Goal: Task Accomplishment & Management: Use online tool/utility

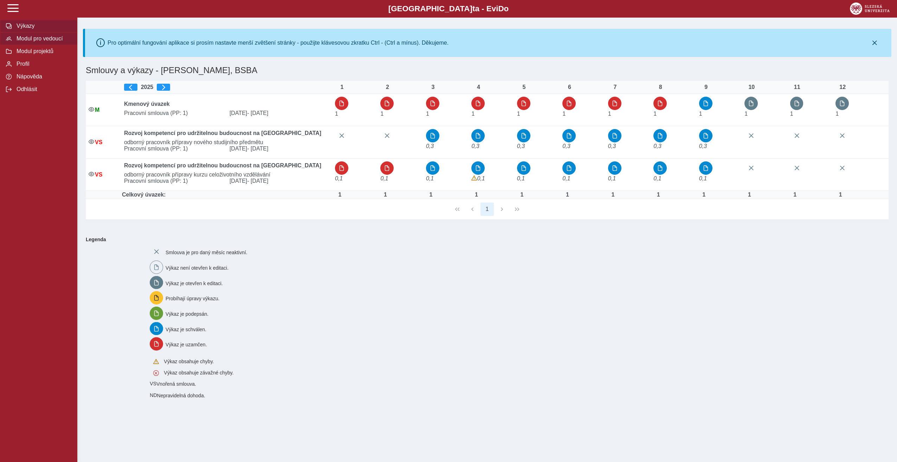
click at [46, 41] on span "Modul pro vedoucí" at bounding box center [42, 38] width 57 height 6
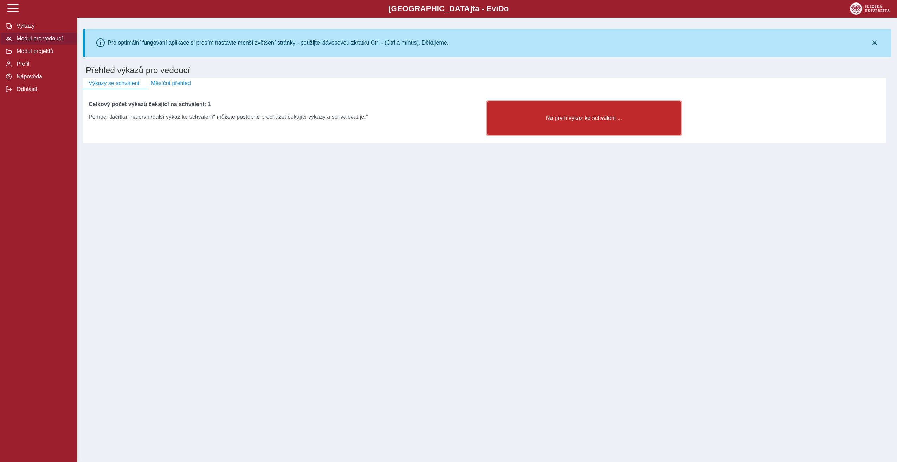
click at [558, 125] on button "Na první výkaz ke schválení ..." at bounding box center [584, 118] width 194 height 34
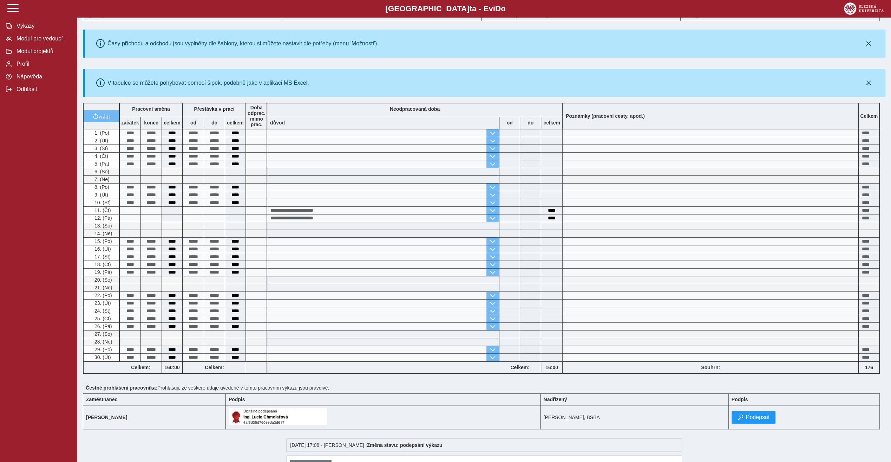
scroll to position [133, 0]
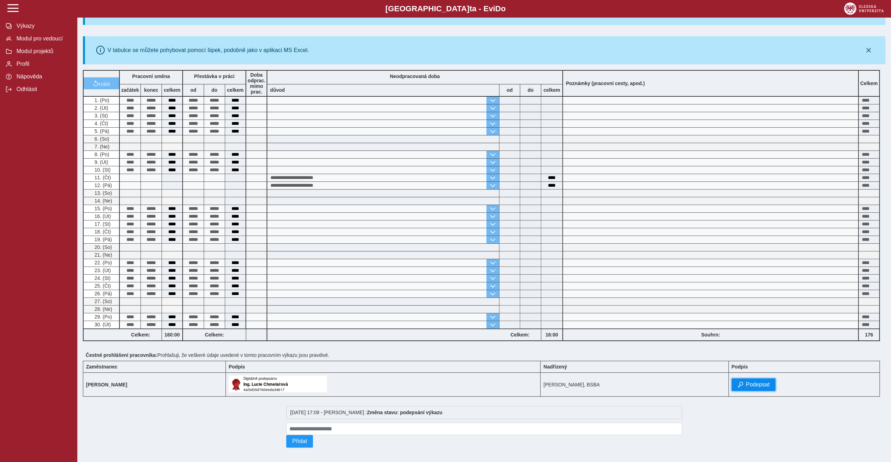
click at [769, 381] on span "Podepsat" at bounding box center [758, 384] width 24 height 6
